Goal: Task Accomplishment & Management: Manage account settings

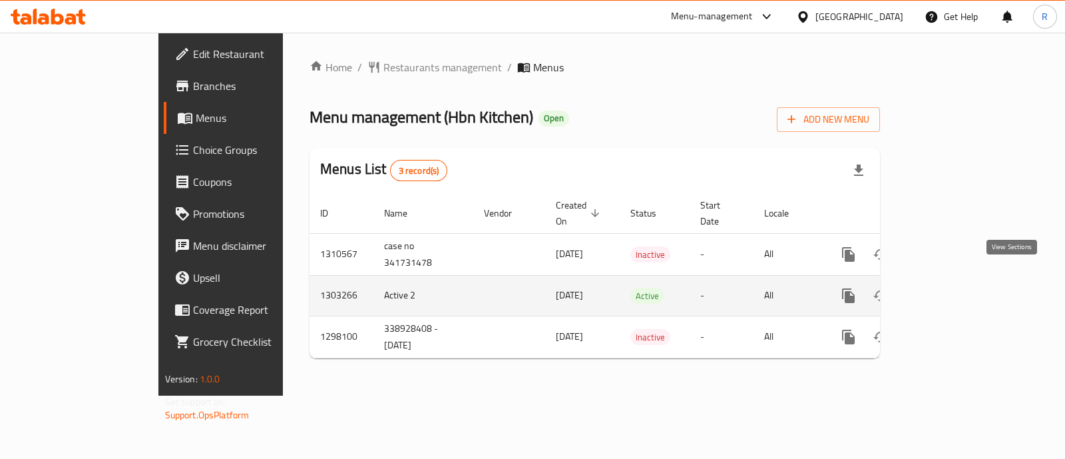
click at [961, 280] on link "enhanced table" at bounding box center [945, 296] width 32 height 32
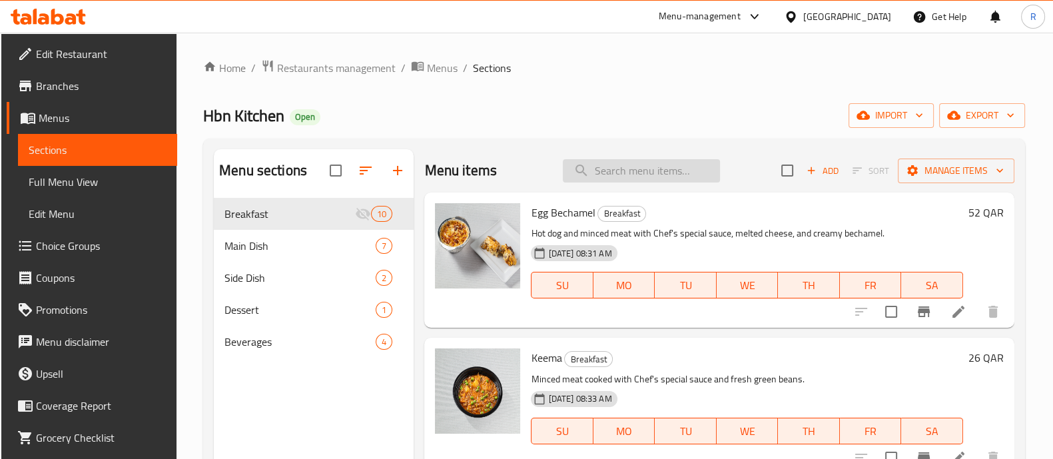
click at [613, 173] on input "search" at bounding box center [641, 170] width 157 height 23
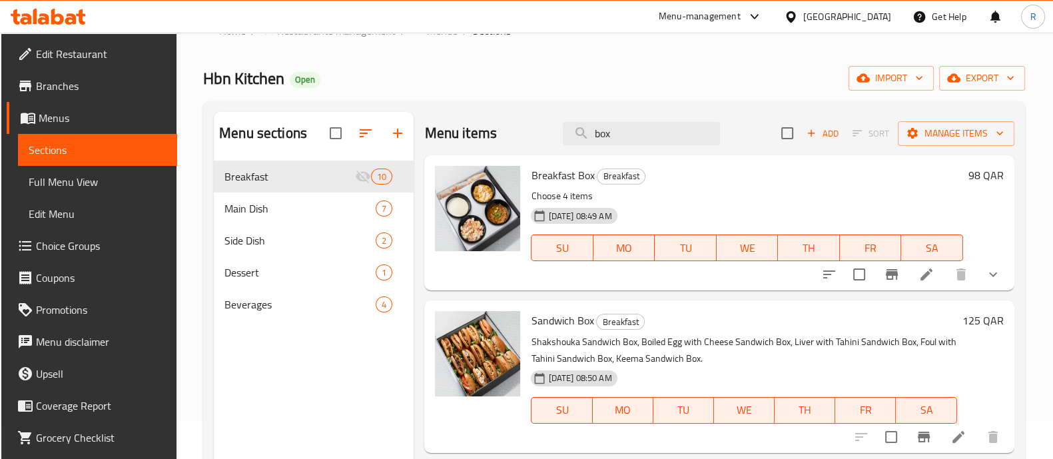
scroll to position [39, 0]
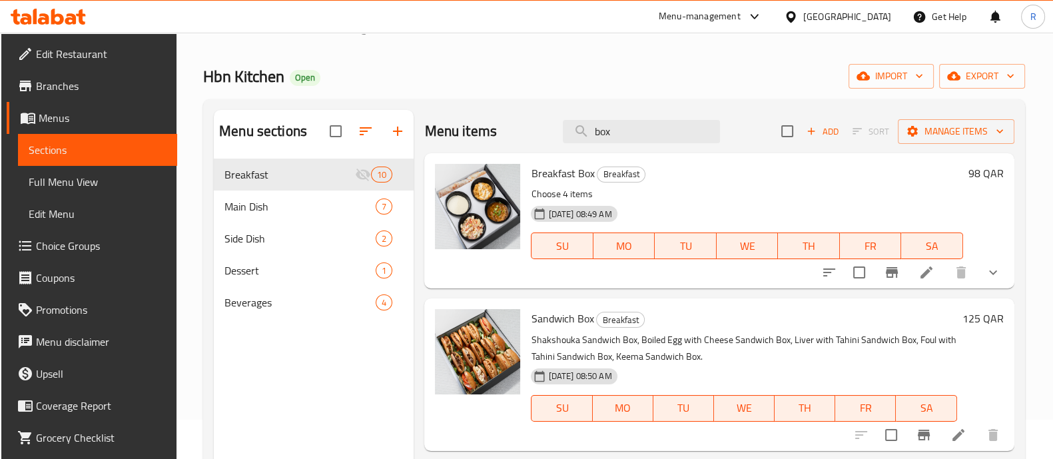
type input "box"
click at [934, 268] on icon at bounding box center [926, 272] width 16 height 16
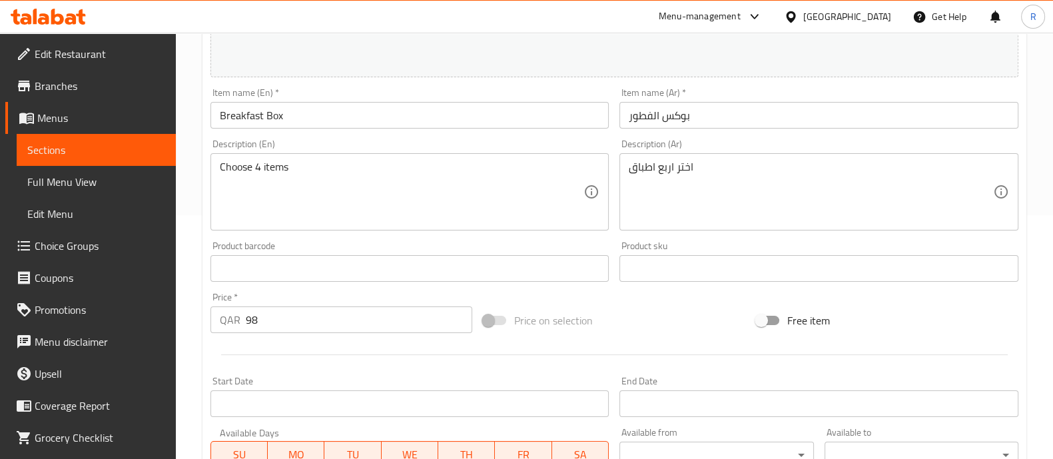
scroll to position [522, 0]
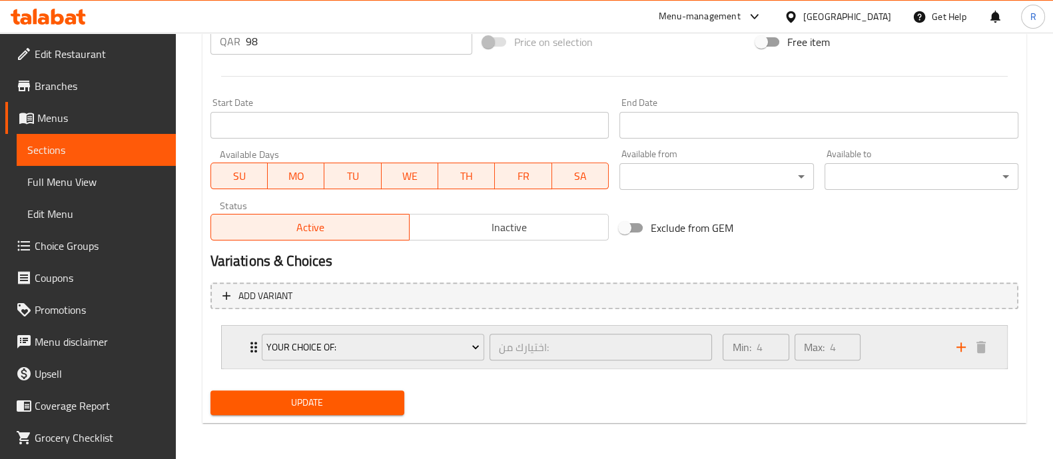
click at [919, 340] on div "Min: 4 ​ Max: 4 ​" at bounding box center [830, 347] width 233 height 43
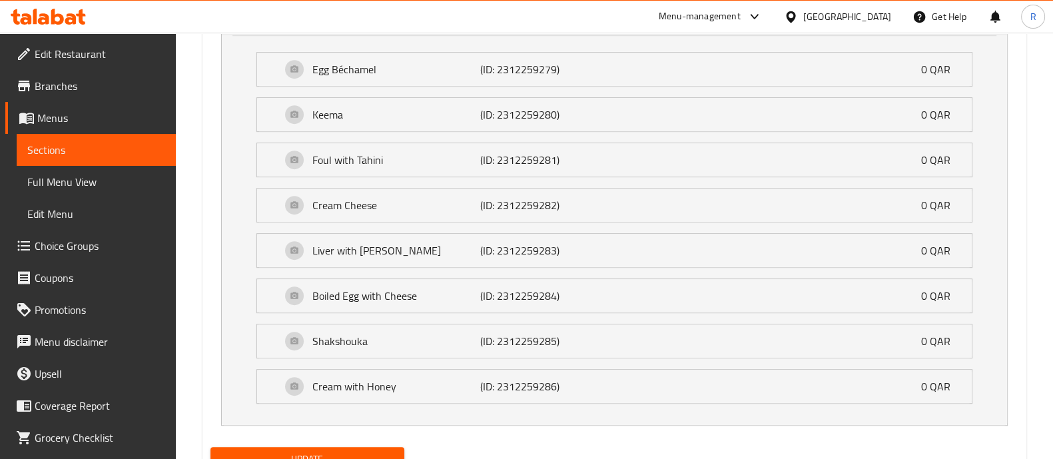
scroll to position [855, 0]
click at [889, 67] on div "Egg Béchamel (ID: 2312259279) 0 QAR" at bounding box center [618, 68] width 674 height 33
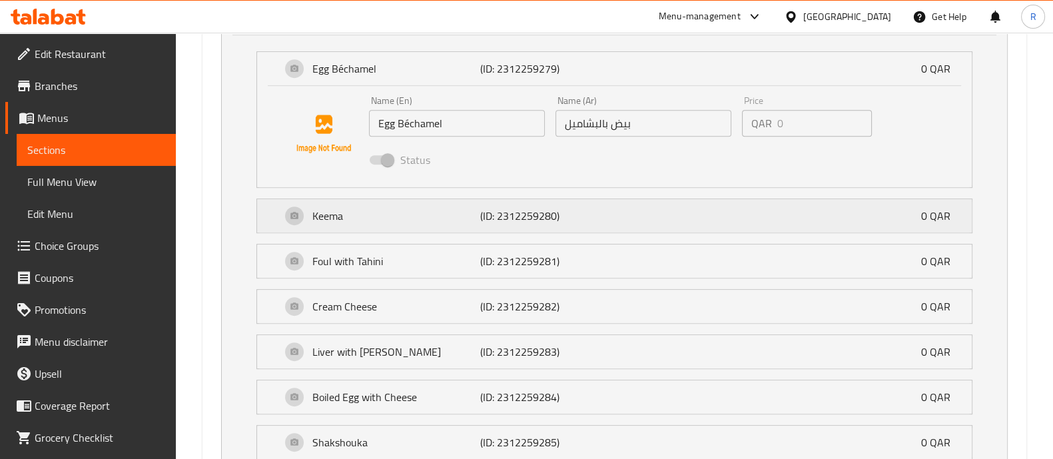
click at [429, 220] on p "Keema" at bounding box center [396, 216] width 168 height 16
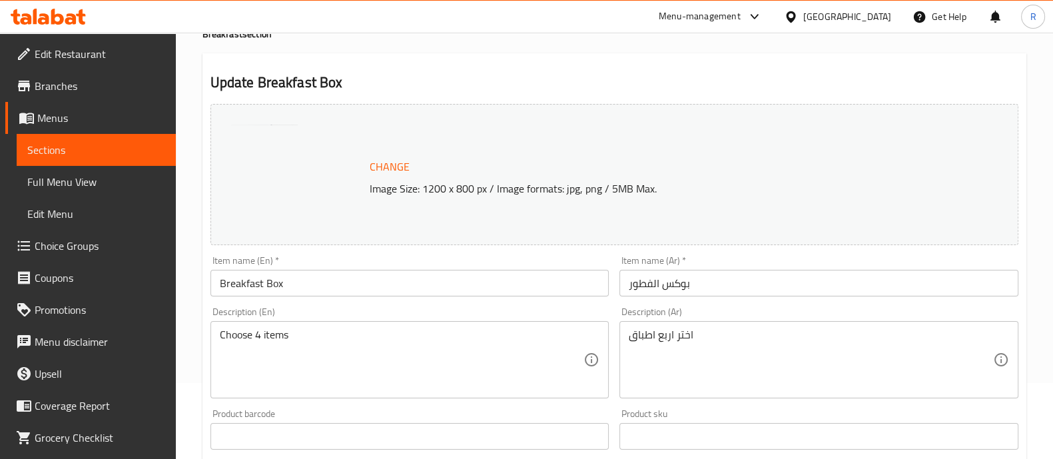
scroll to position [0, 0]
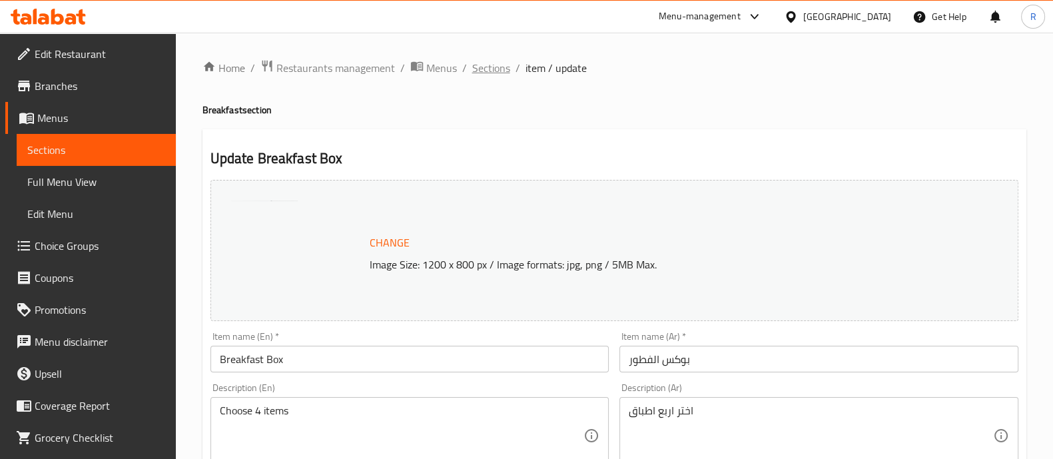
click at [496, 69] on span "Sections" at bounding box center [491, 68] width 38 height 16
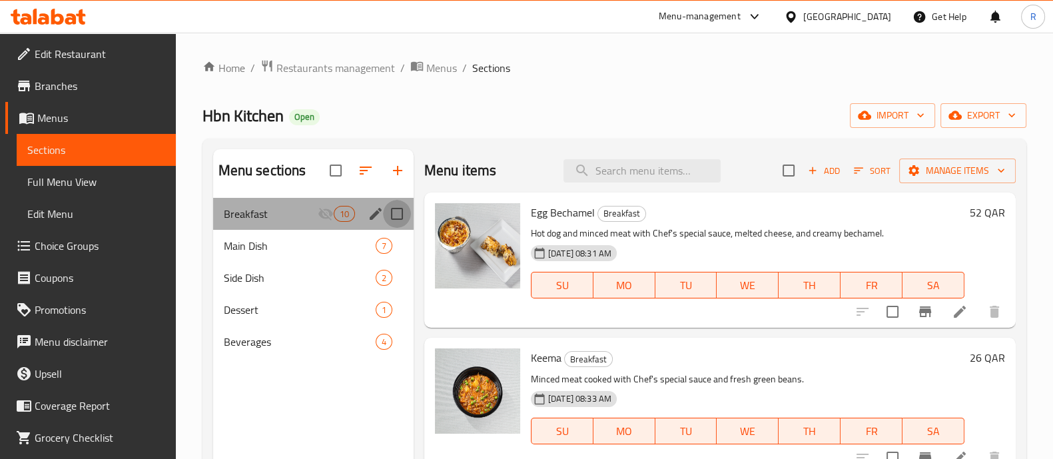
click at [383, 211] on input "Menu sections" at bounding box center [397, 214] width 28 height 28
checkbox input "true"
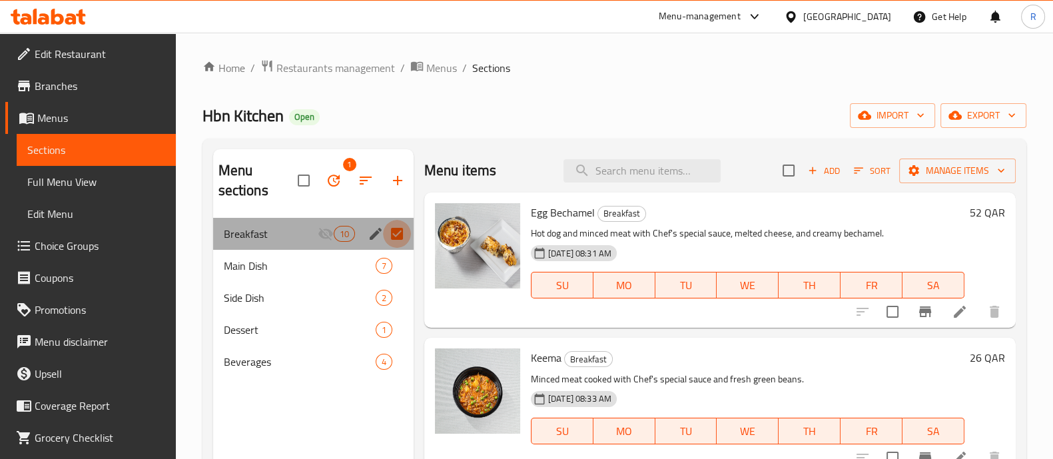
click at [391, 232] on input "Menu sections" at bounding box center [397, 234] width 28 height 28
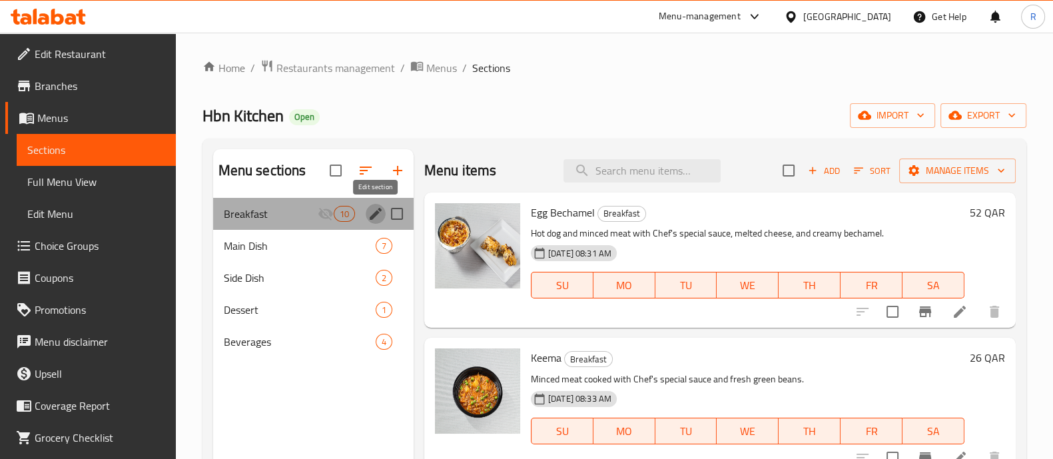
click at [379, 211] on icon "edit" at bounding box center [375, 214] width 16 height 16
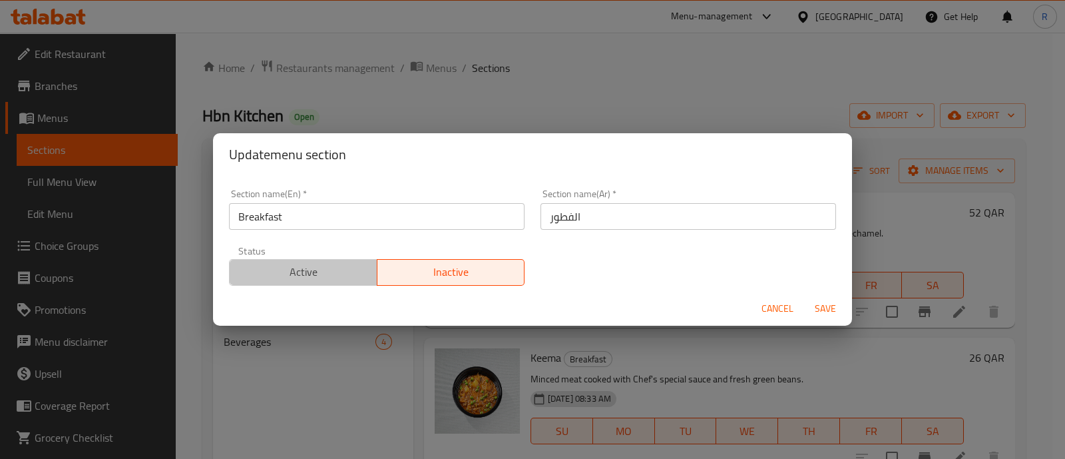
click at [329, 268] on span "Active" at bounding box center [303, 271] width 137 height 19
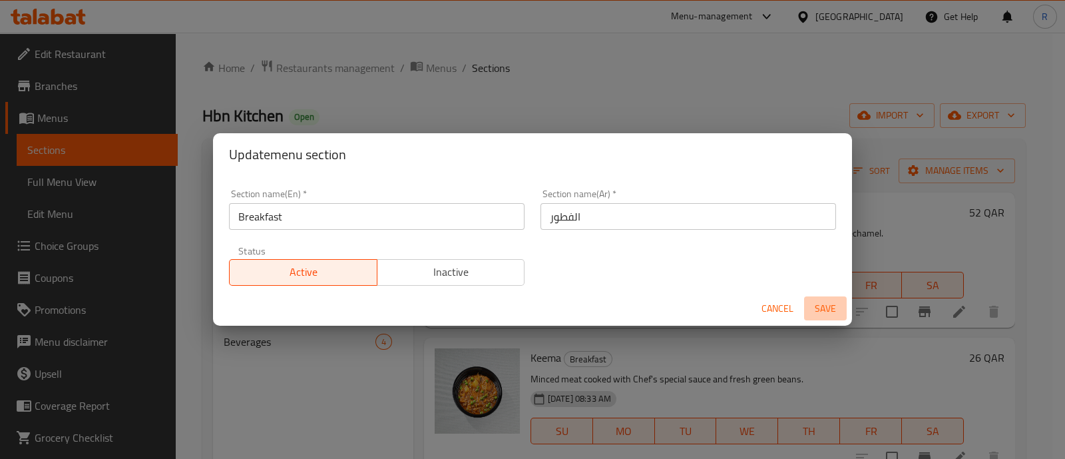
click at [831, 304] on span "Save" at bounding box center [826, 308] width 32 height 17
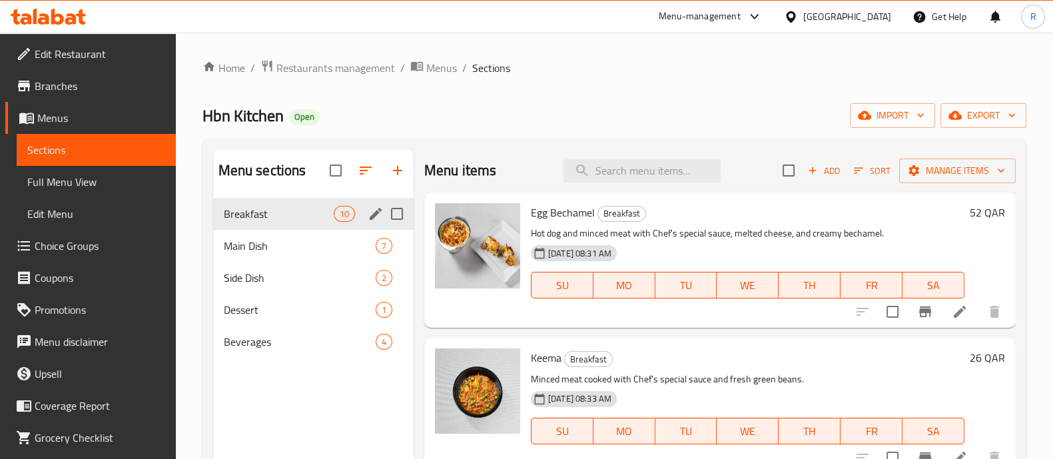
click at [831, 304] on div "SU MO TU WE TH FR SA" at bounding box center [747, 284] width 444 height 37
click at [912, 62] on ol "Home / Restaurants management / Menus / Sections" at bounding box center [614, 67] width 824 height 17
click at [676, 171] on input "search" at bounding box center [641, 170] width 157 height 23
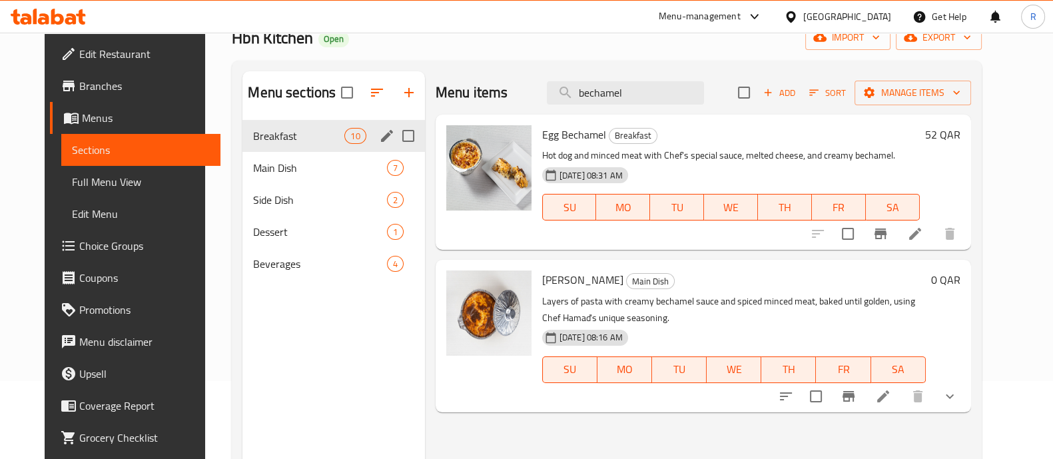
scroll to position [79, 0]
drag, startPoint x: 531, startPoint y: 284, endPoint x: 623, endPoint y: 280, distance: 92.0
click at [623, 280] on h6 "Macarona Bechamel Main Dish" at bounding box center [733, 278] width 383 height 19
copy h6 "[PERSON_NAME]"
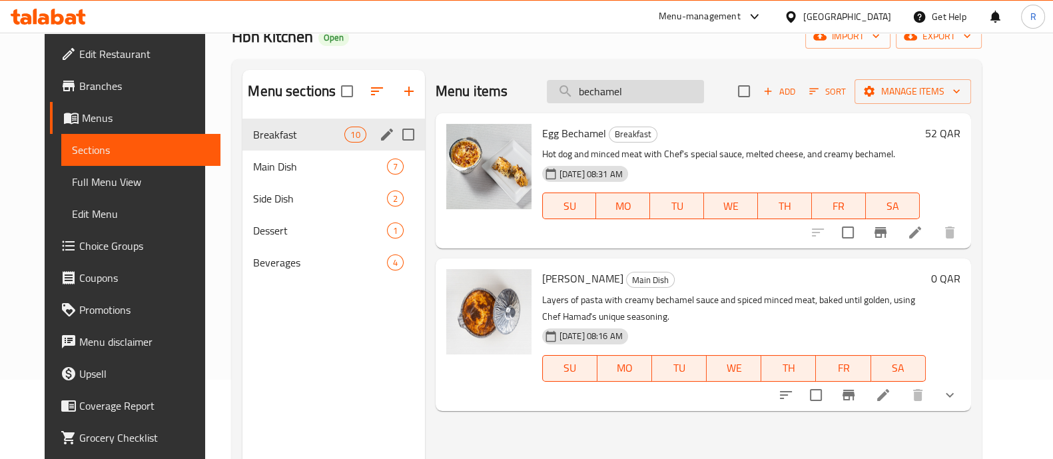
click at [646, 95] on input "bechamel" at bounding box center [625, 91] width 157 height 23
type input "b"
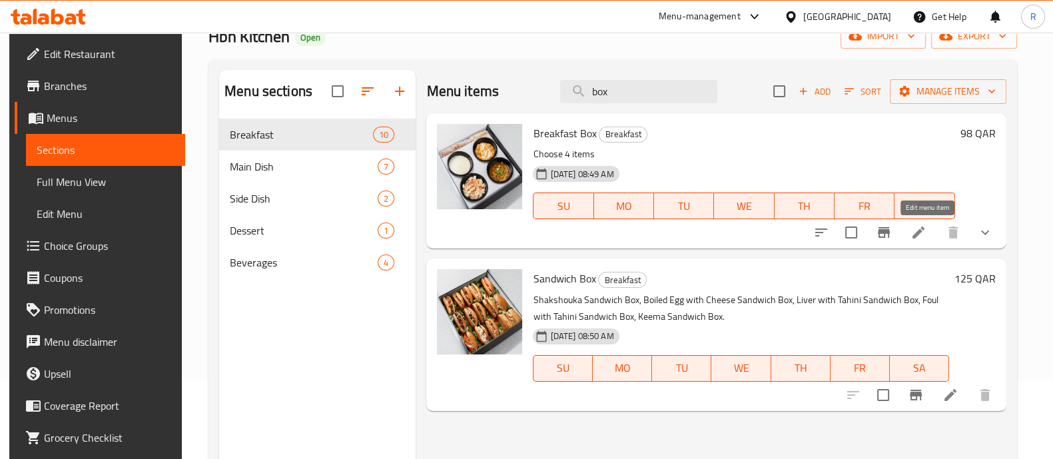
type input "box"
click at [924, 232] on icon at bounding box center [918, 232] width 12 height 12
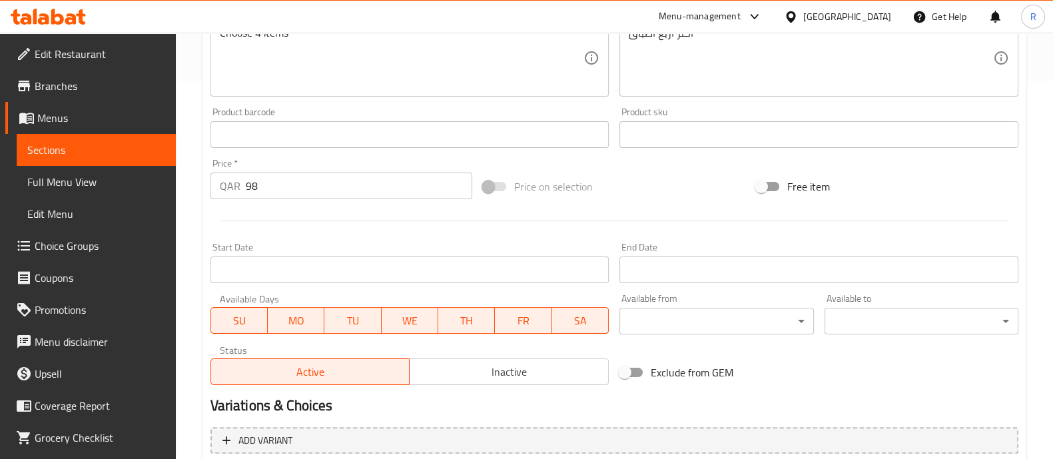
scroll to position [522, 0]
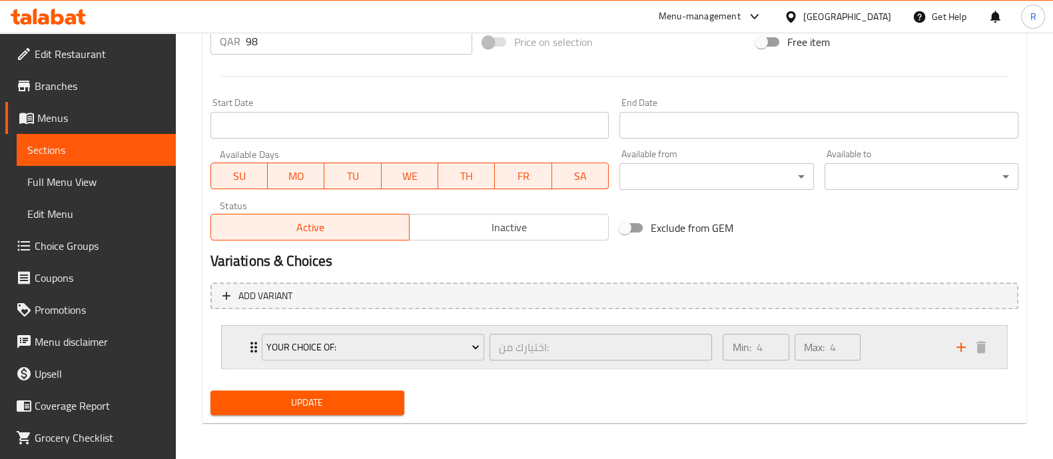
click at [892, 340] on div "Min: 4 ​ Max: 4 ​" at bounding box center [830, 347] width 233 height 43
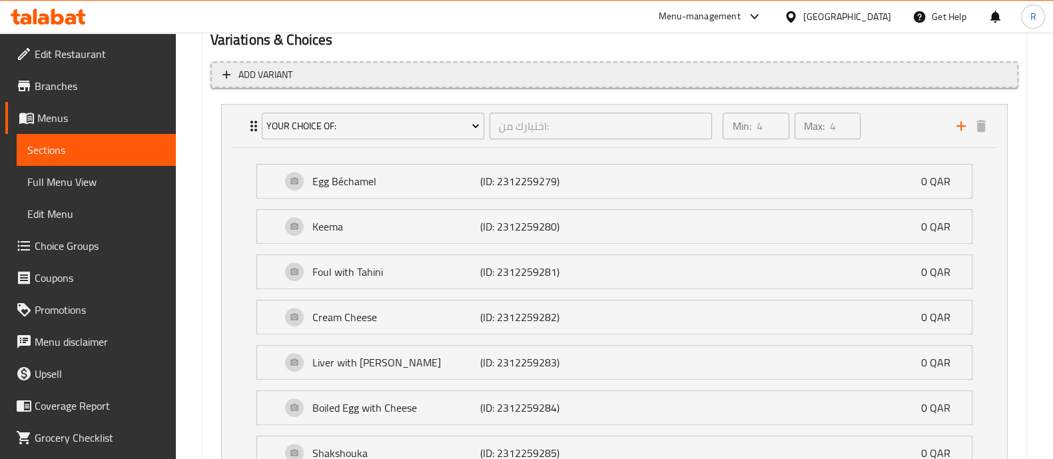
scroll to position [746, 0]
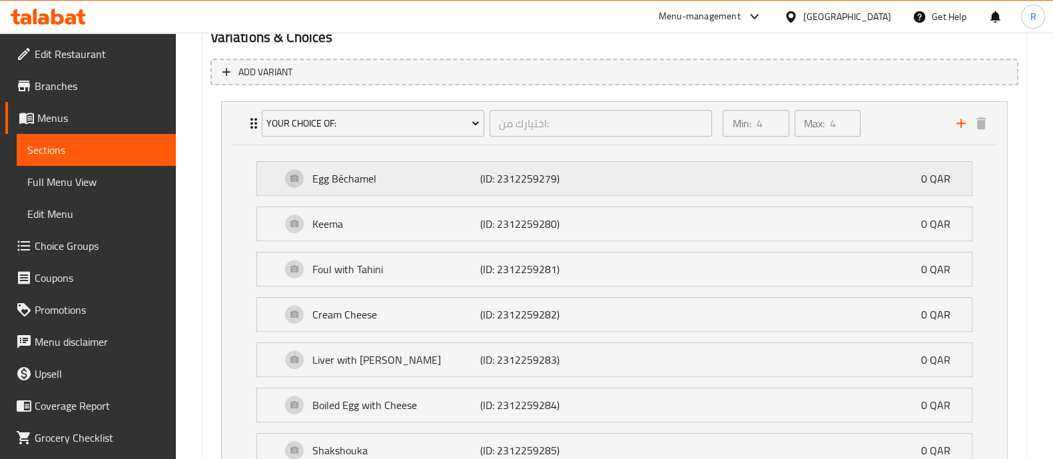
click at [709, 169] on div "Egg Béchamel (ID: 2312259279) 0 QAR" at bounding box center [618, 178] width 674 height 33
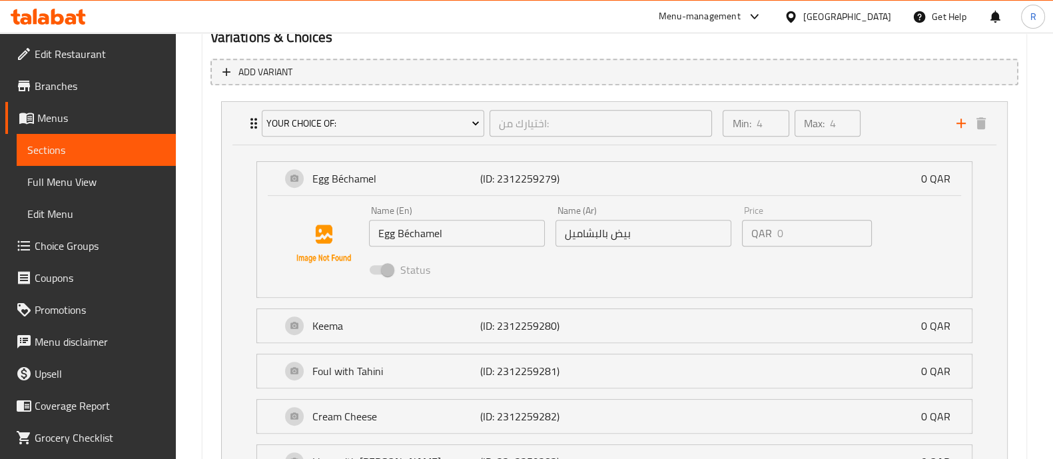
click at [386, 274] on span at bounding box center [380, 269] width 39 height 25
click at [386, 332] on p "Keema" at bounding box center [396, 326] width 168 height 16
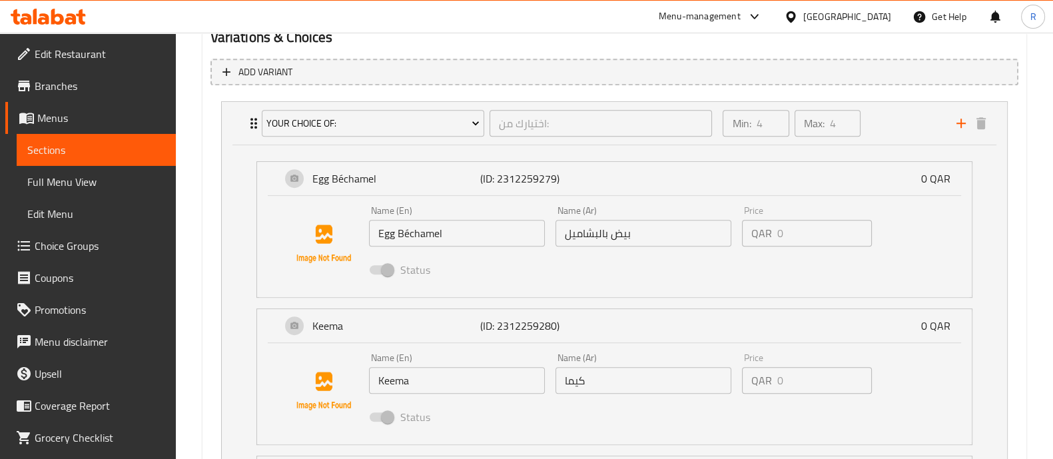
click at [373, 279] on span at bounding box center [380, 269] width 39 height 25
click at [70, 244] on span "Choice Groups" at bounding box center [100, 246] width 130 height 16
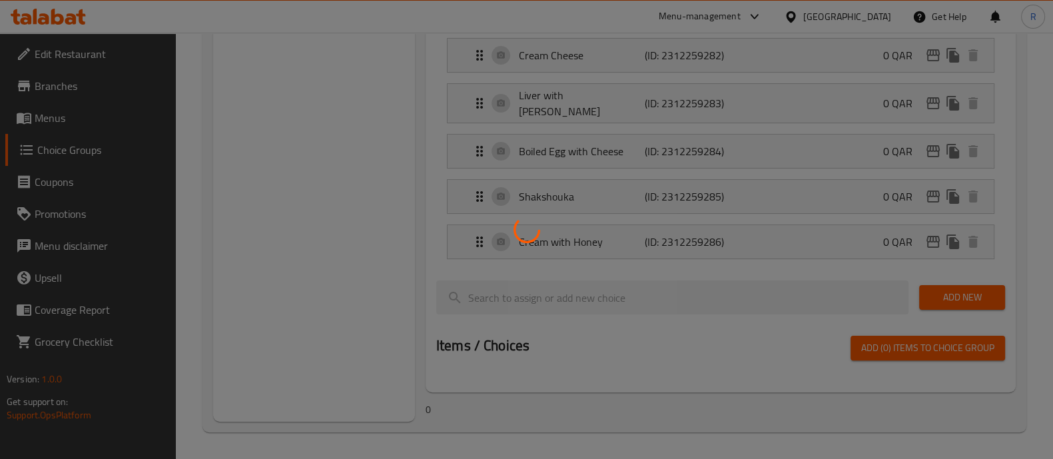
scroll to position [188, 0]
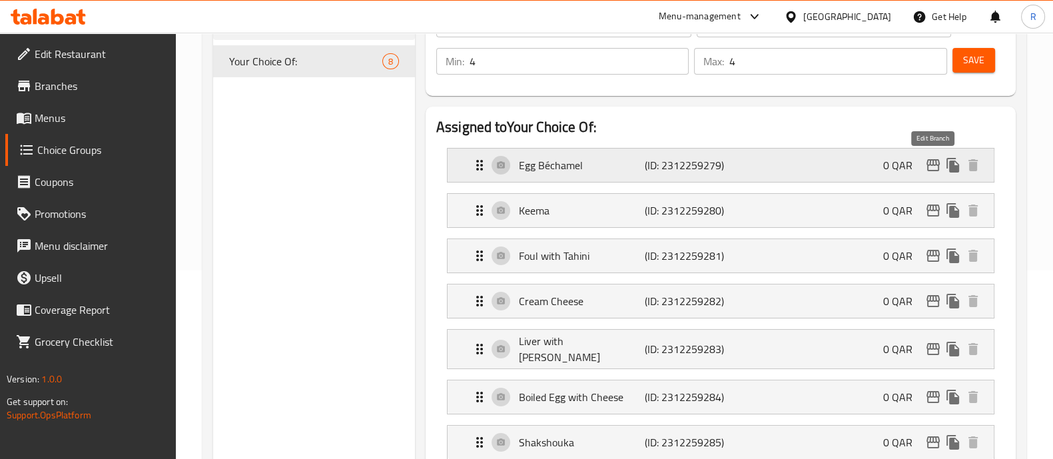
click at [933, 164] on icon "edit" at bounding box center [932, 165] width 13 height 12
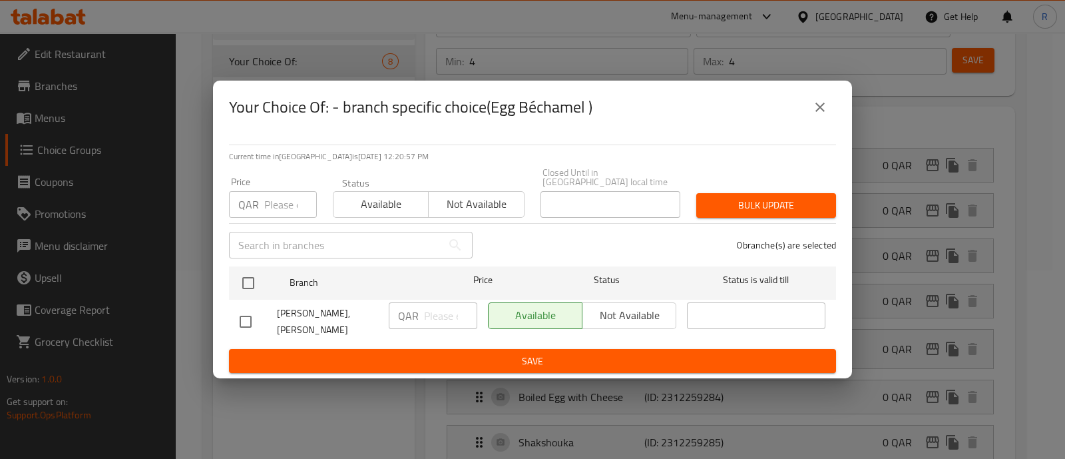
click at [640, 312] on div "Available Not available" at bounding box center [582, 315] width 188 height 27
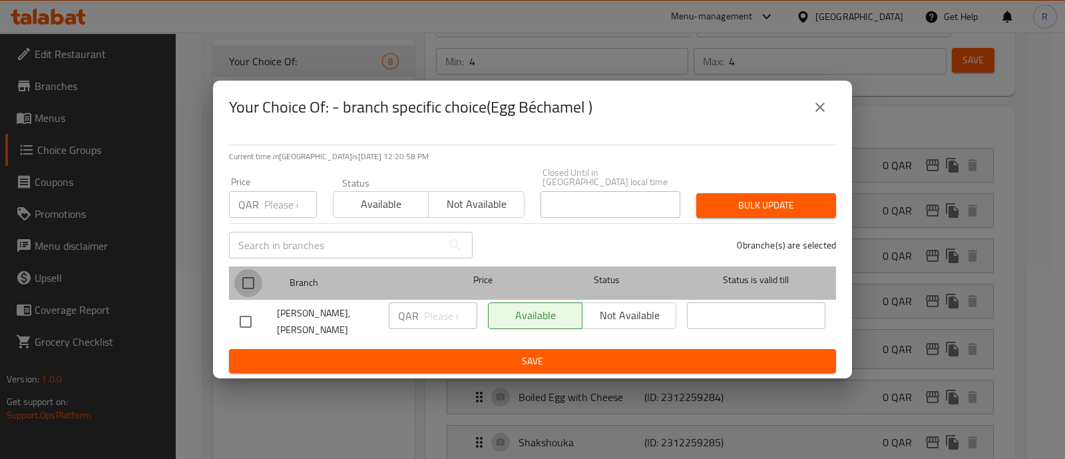
click at [248, 281] on input "checkbox" at bounding box center [248, 283] width 28 height 28
checkbox input "true"
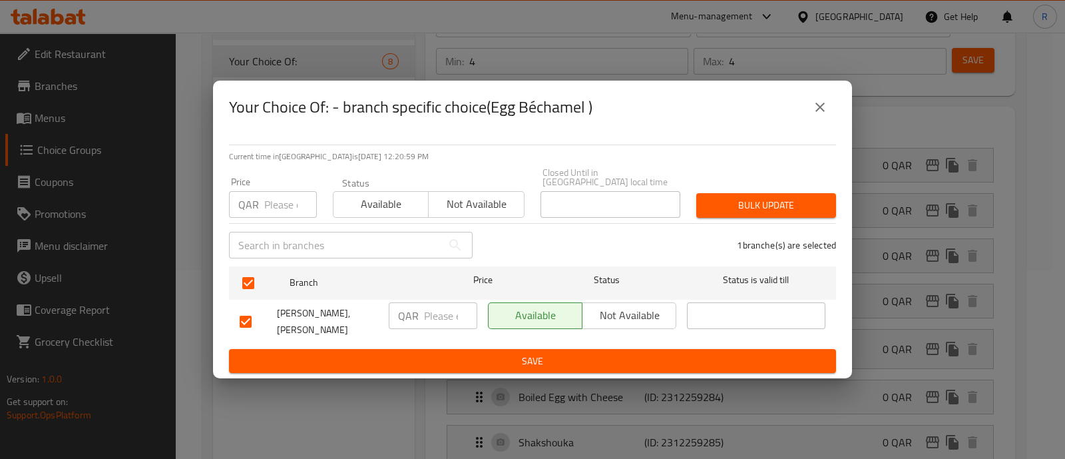
click at [610, 316] on span "Not available" at bounding box center [629, 315] width 83 height 19
click at [598, 353] on span "Save" at bounding box center [533, 361] width 586 height 17
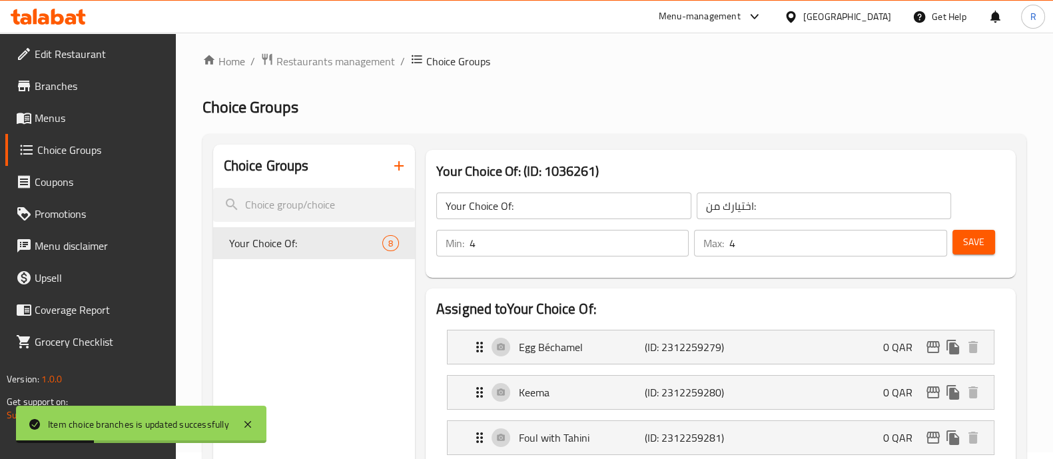
scroll to position [5, 0]
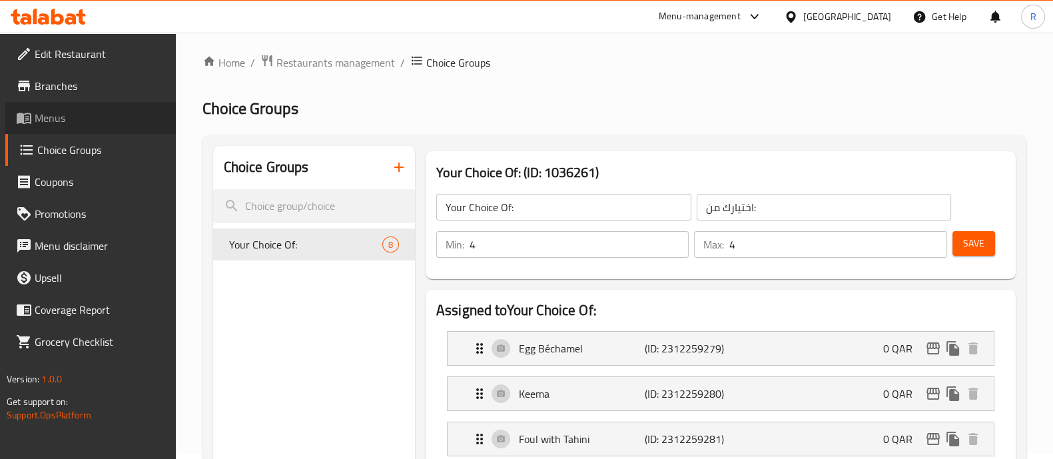
click at [73, 120] on span "Menus" at bounding box center [100, 118] width 130 height 16
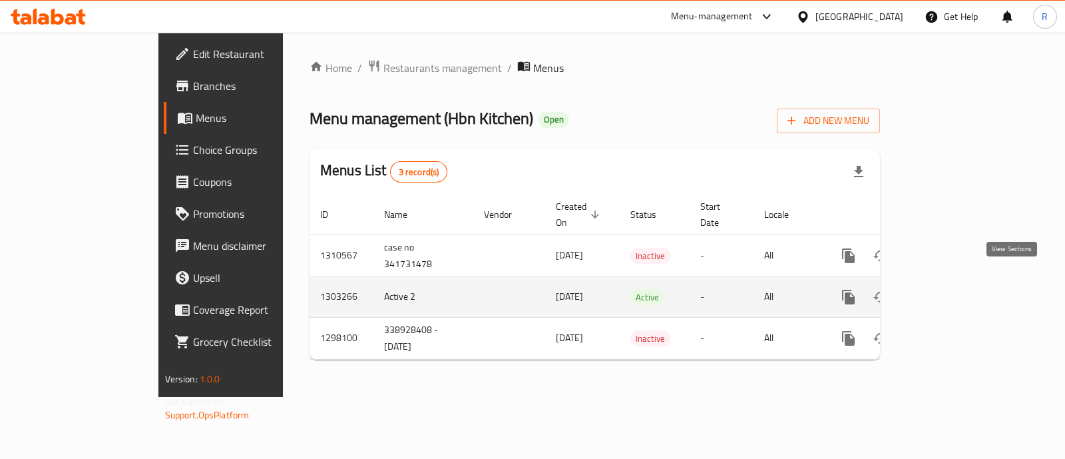
click at [953, 289] on icon "enhanced table" at bounding box center [945, 297] width 16 height 16
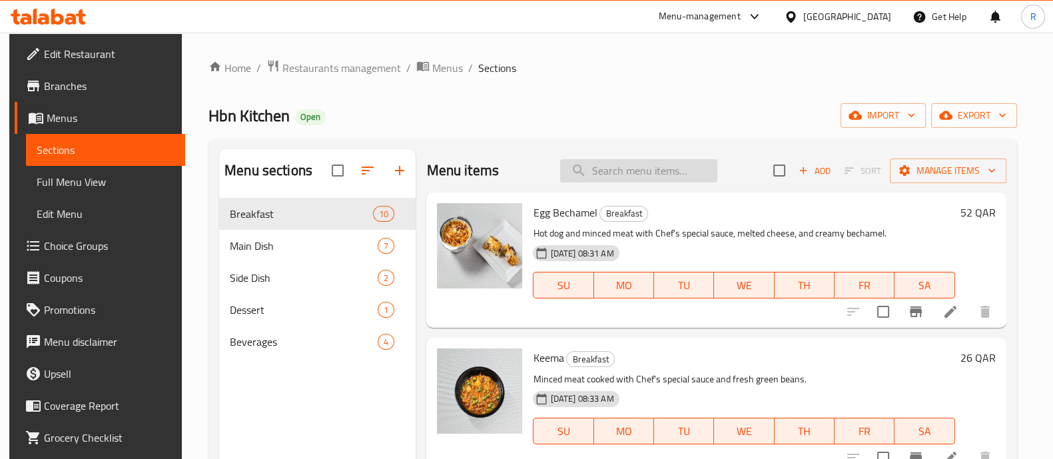
click at [640, 173] on input "search" at bounding box center [638, 170] width 157 height 23
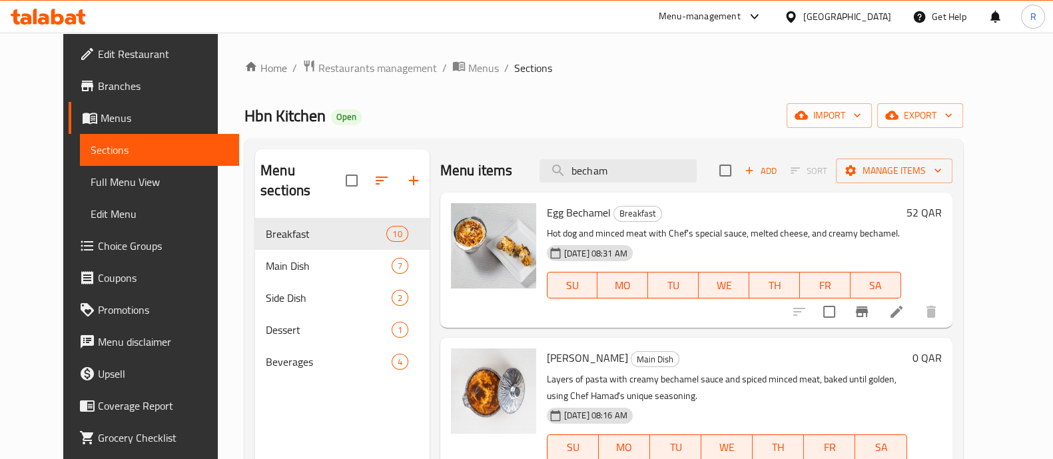
scroll to position [37, 0]
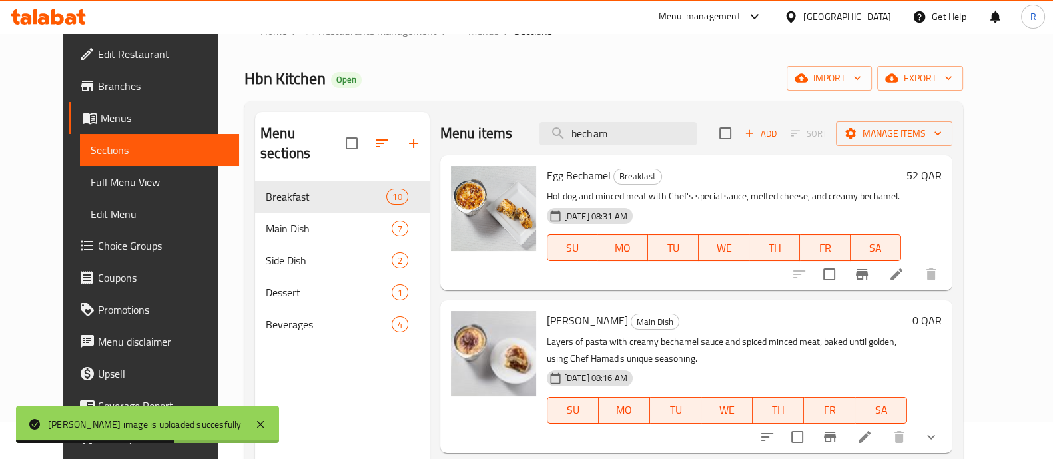
drag, startPoint x: 655, startPoint y: 124, endPoint x: 523, endPoint y: 141, distance: 133.6
click at [523, 141] on div "Menu items becham Add Sort Manage items" at bounding box center [696, 133] width 512 height 43
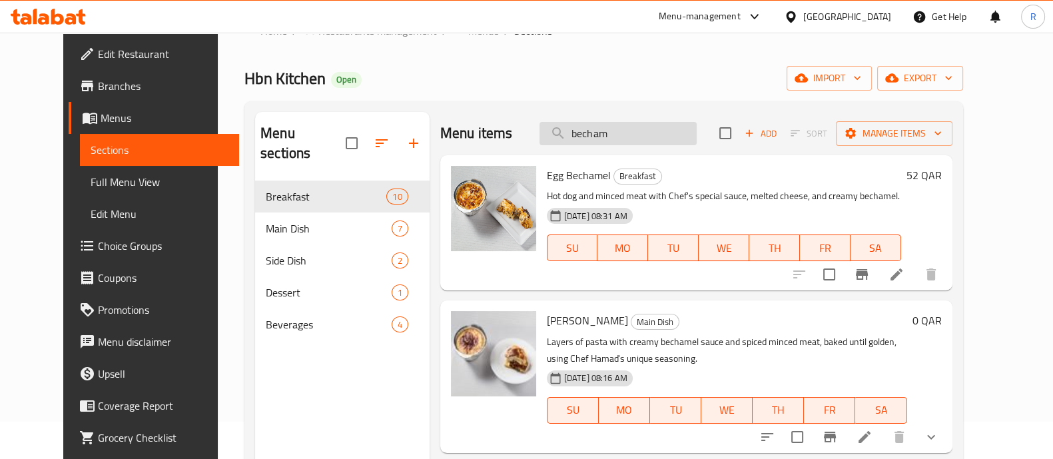
type input "v"
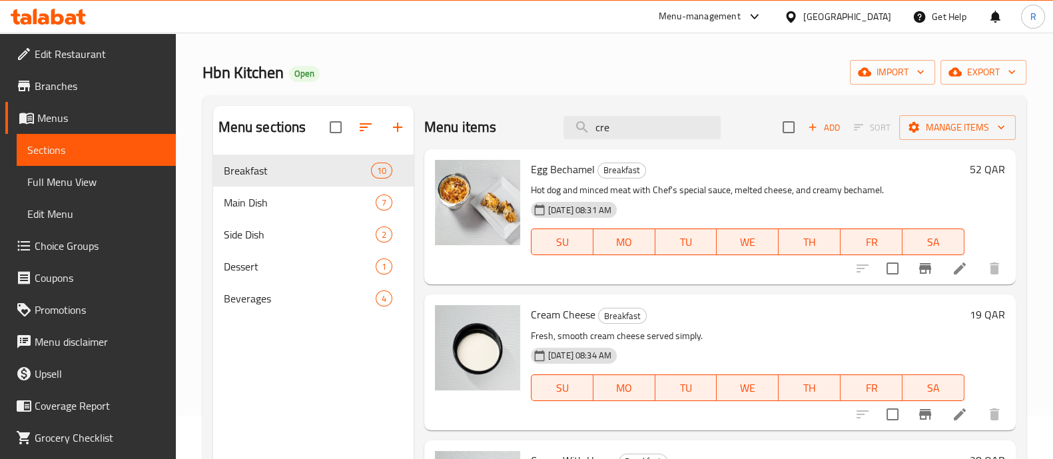
scroll to position [43, 0]
type input "c"
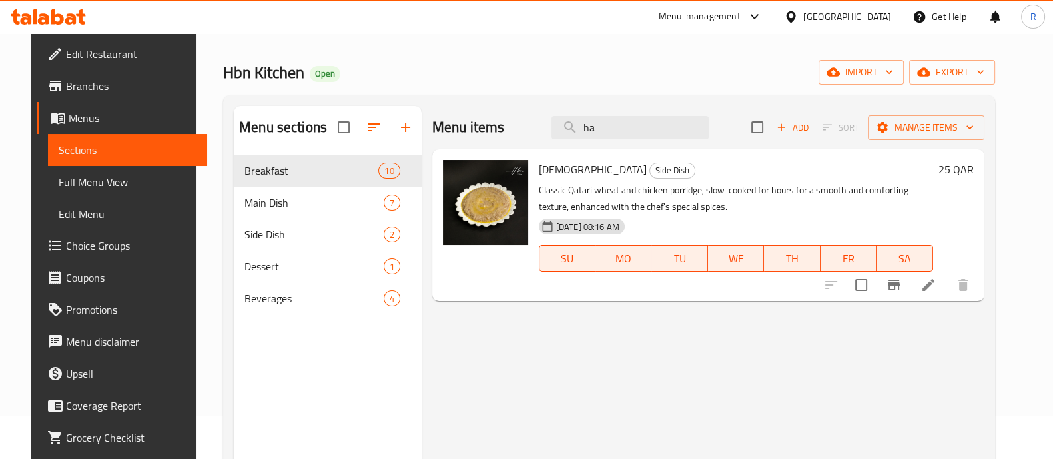
type input "h"
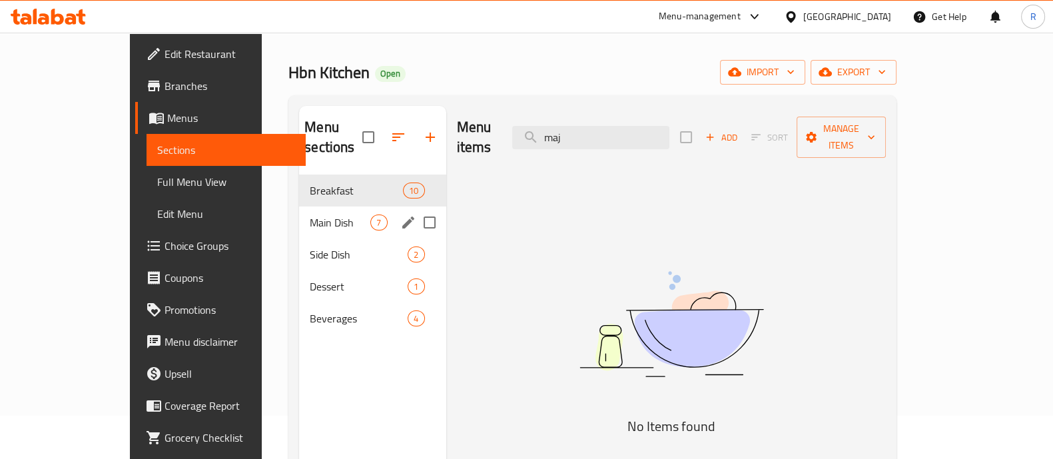
type input "maj"
click at [299, 216] on div "Main Dish 7" at bounding box center [372, 222] width 146 height 32
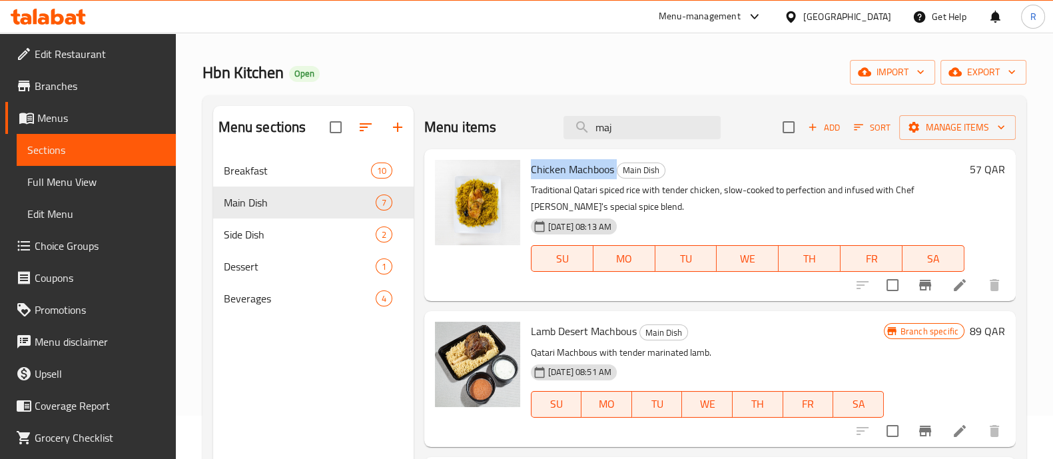
drag, startPoint x: 531, startPoint y: 171, endPoint x: 620, endPoint y: 168, distance: 89.3
click at [620, 168] on h6 "Chicken Machboos Main Dish" at bounding box center [747, 169] width 433 height 19
copy h6 "Chicken Machboos"
click at [740, 15] on div "Menu-management" at bounding box center [699, 17] width 82 height 16
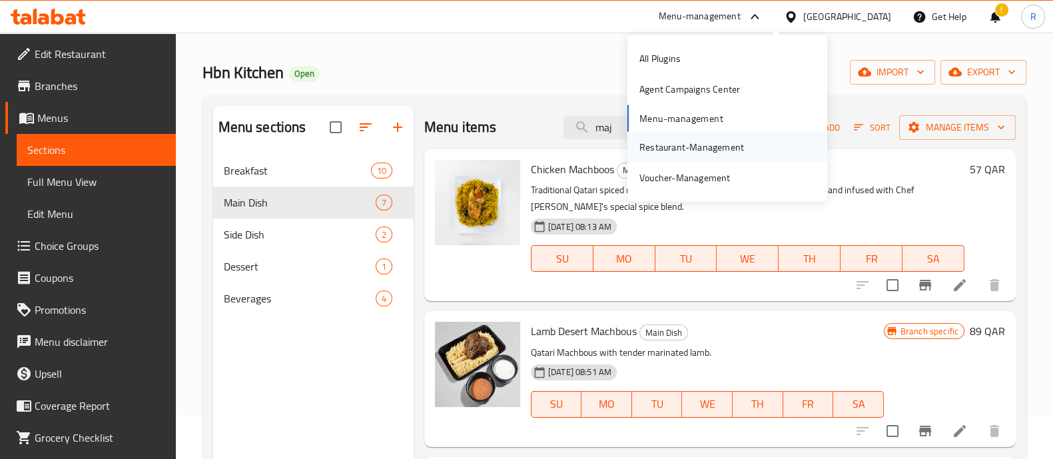
click at [688, 148] on div "Restaurant-Management" at bounding box center [691, 146] width 105 height 15
